Goal: Check status: Check status

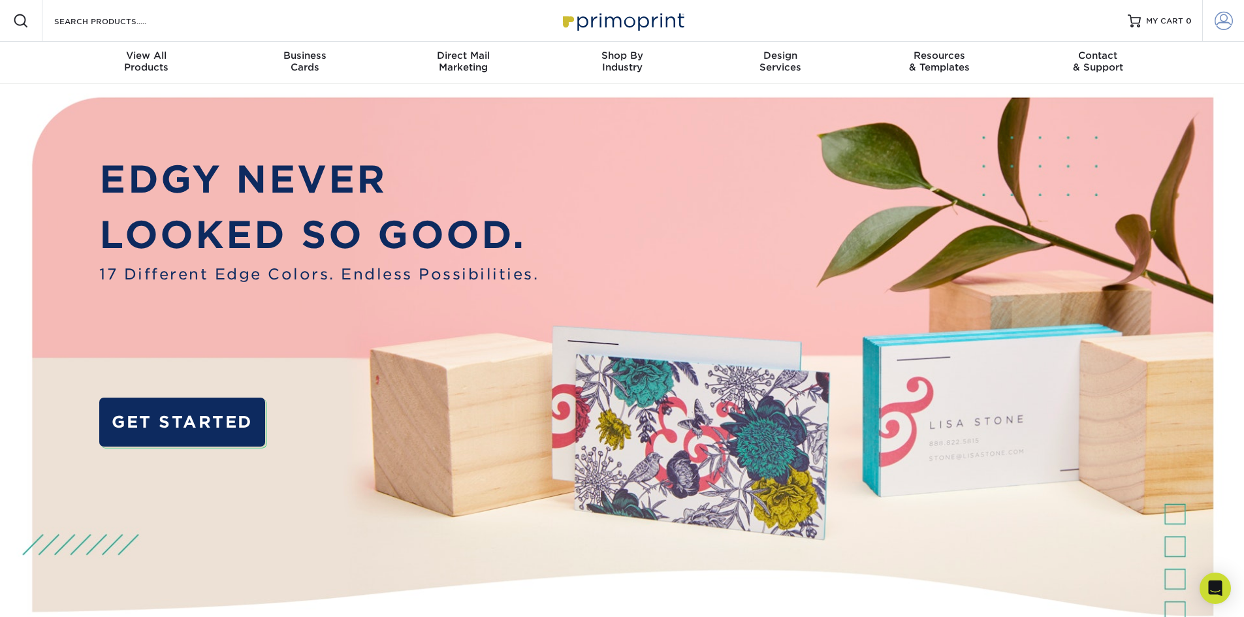
click at [1217, 22] on span at bounding box center [1224, 21] width 18 height 18
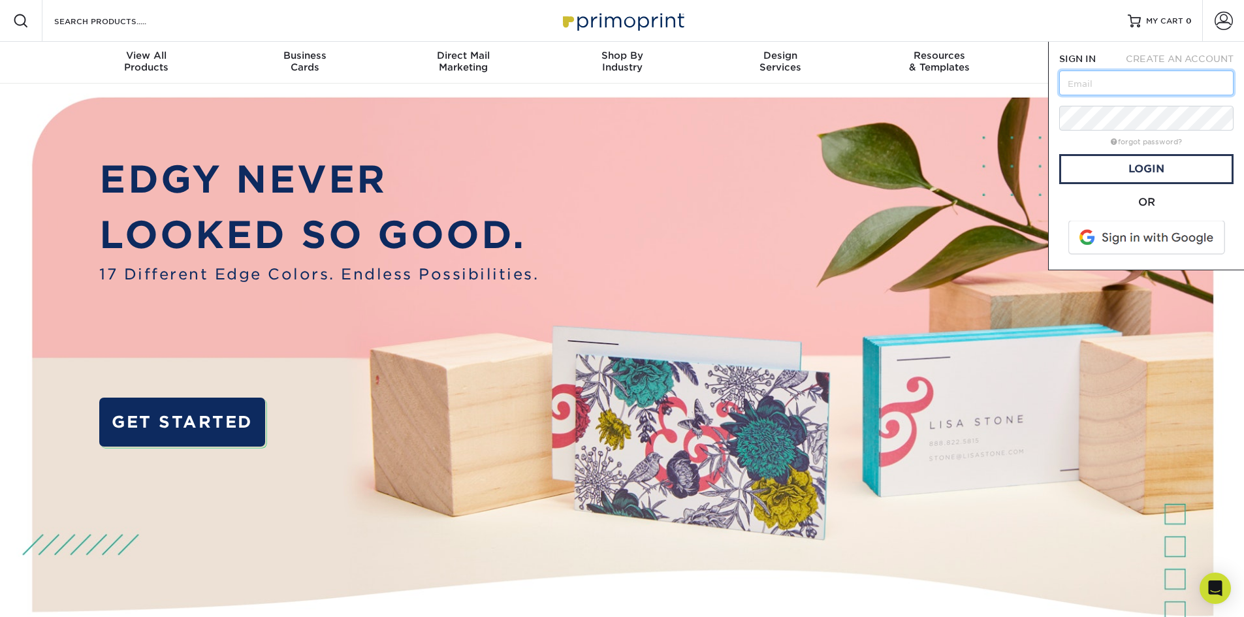
click at [1082, 78] on input "text" at bounding box center [1146, 83] width 174 height 25
click at [1133, 245] on span at bounding box center [1148, 238] width 167 height 34
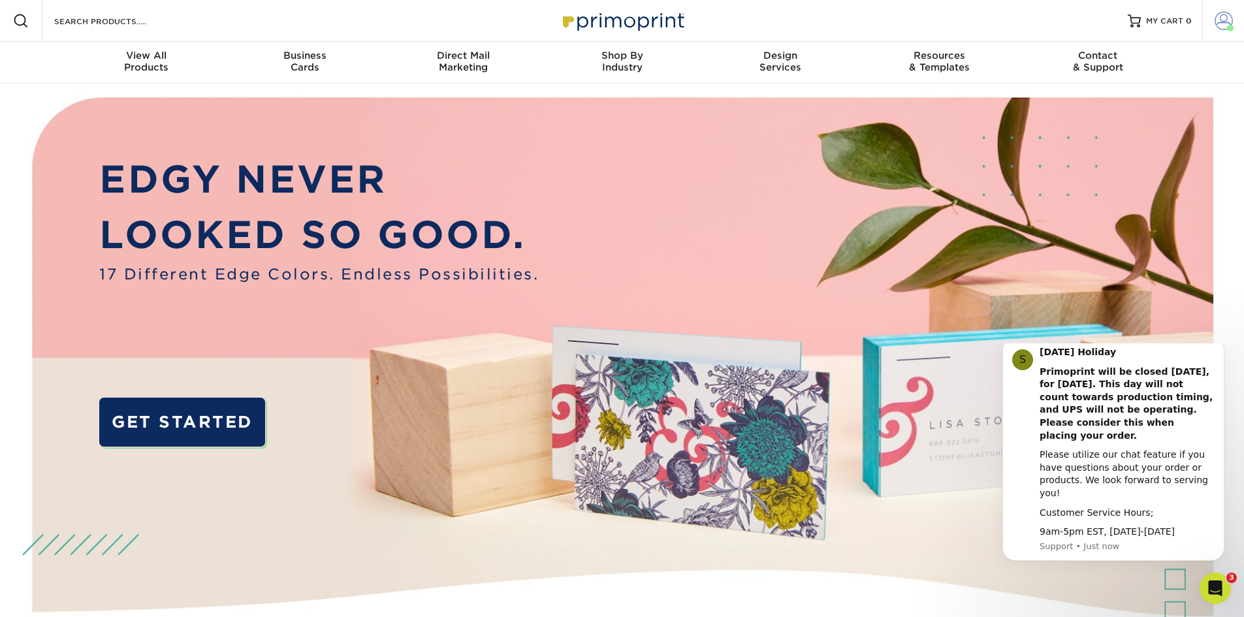
click at [1215, 27] on span at bounding box center [1224, 21] width 18 height 18
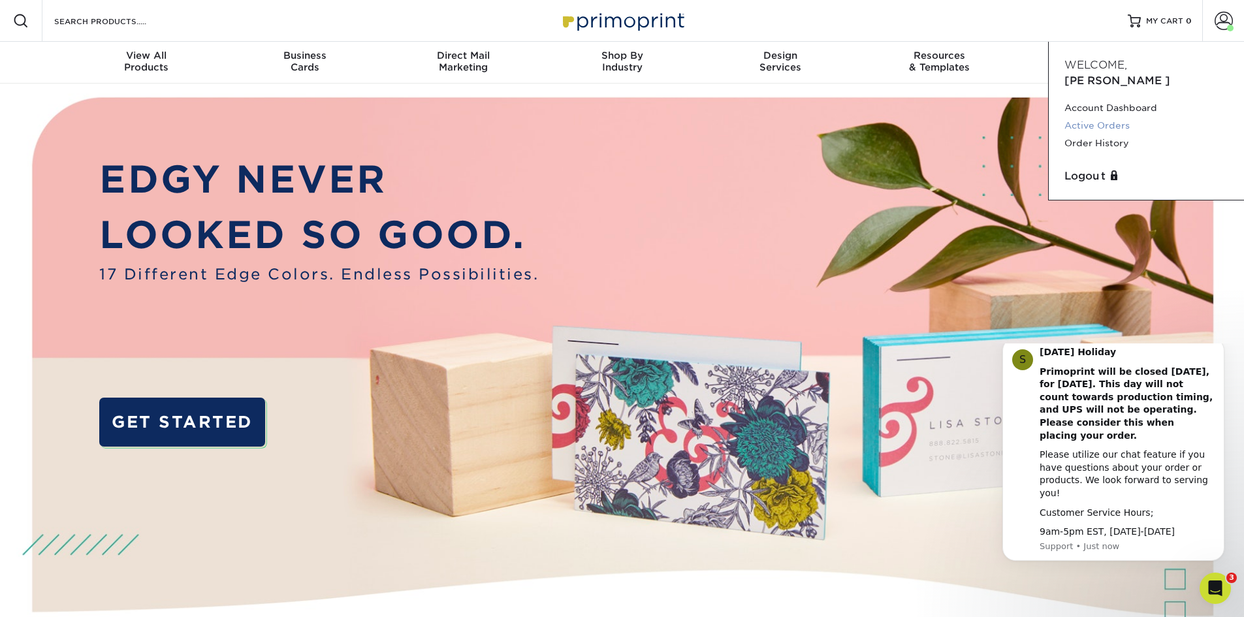
click at [1116, 117] on link "Active Orders" at bounding box center [1147, 126] width 164 height 18
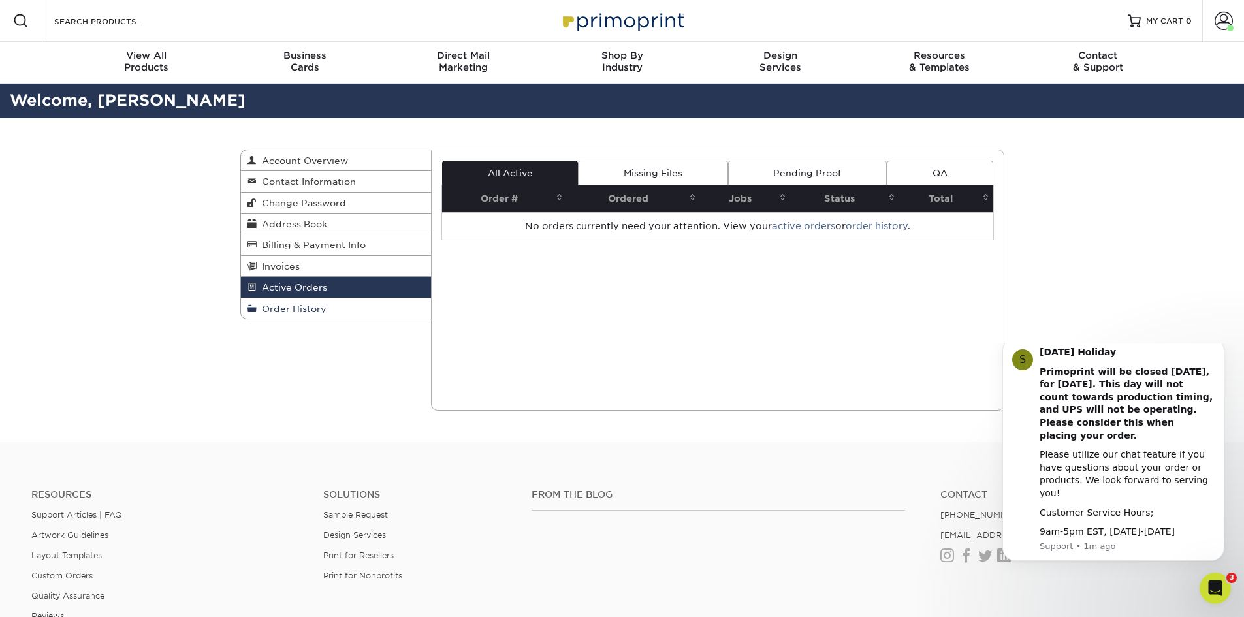
click at [302, 300] on link "Order History" at bounding box center [336, 309] width 191 height 20
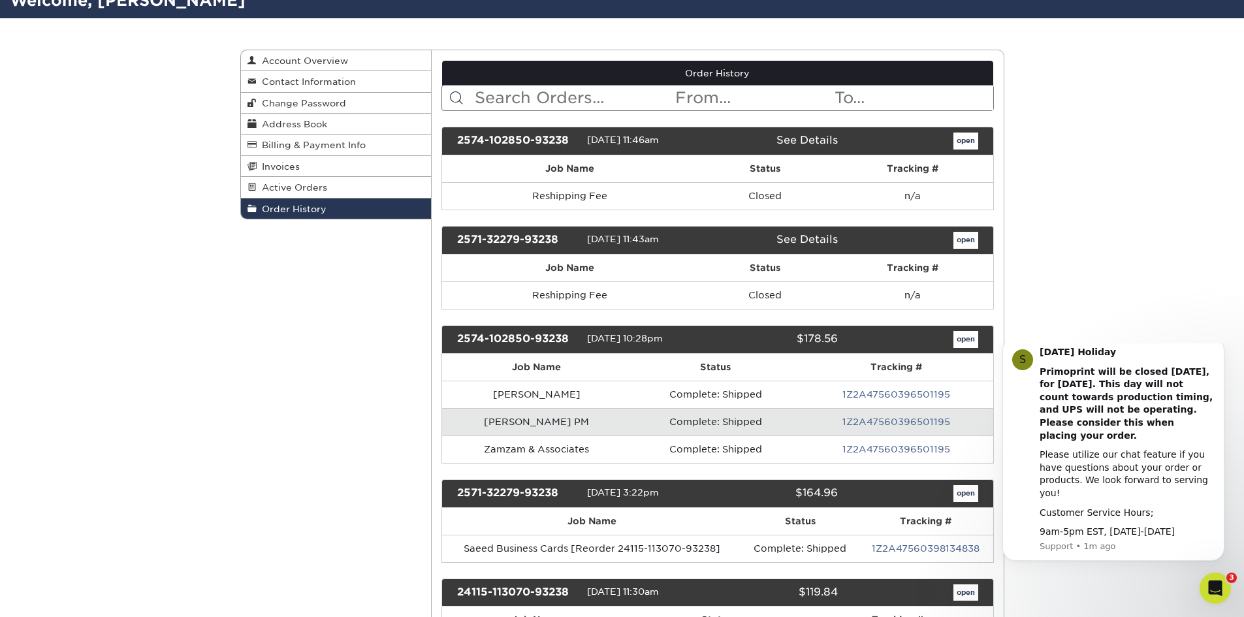
scroll to position [131, 0]
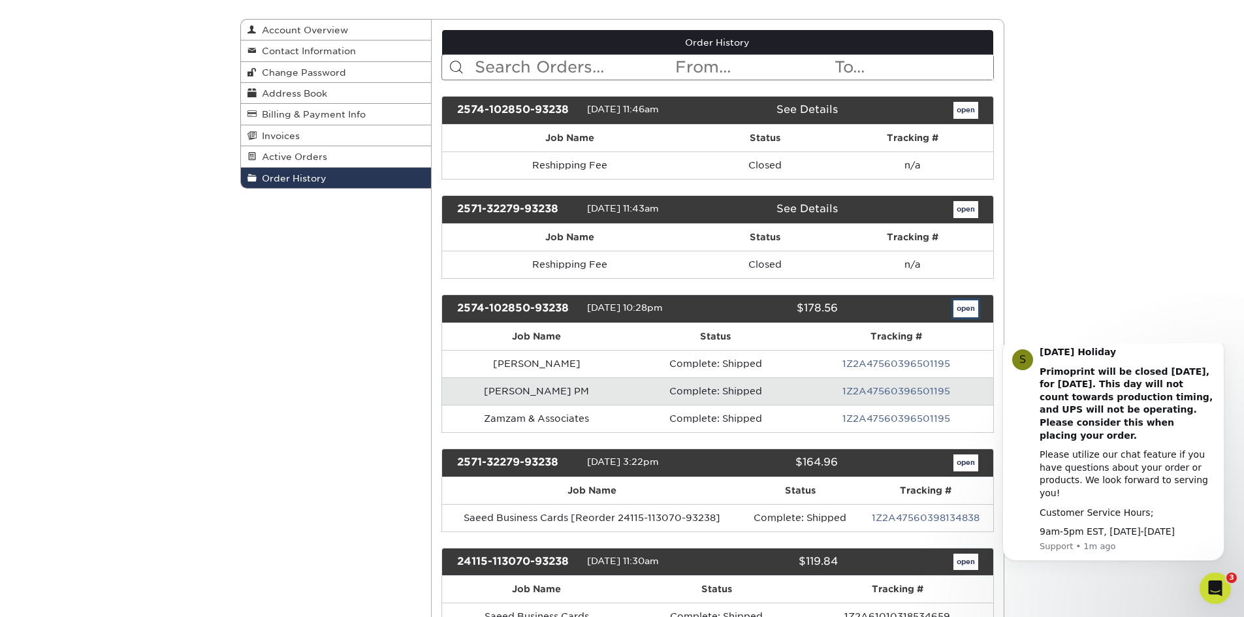
click at [961, 303] on link "open" at bounding box center [966, 308] width 25 height 17
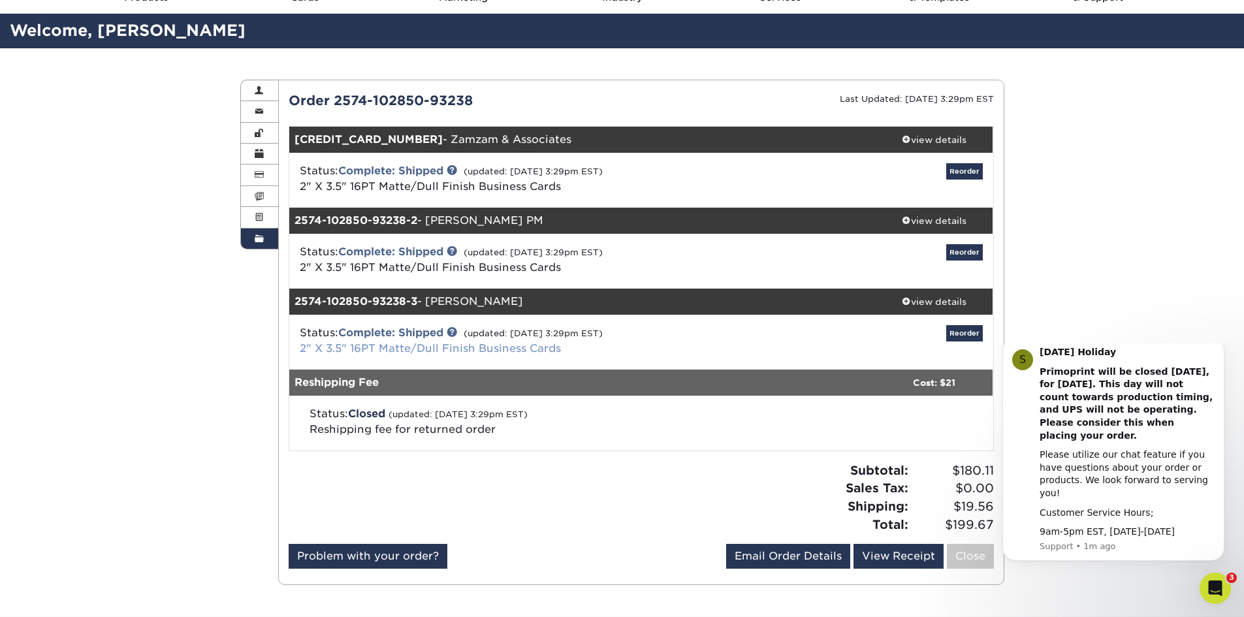
scroll to position [65, 0]
